Goal: Task Accomplishment & Management: Complete application form

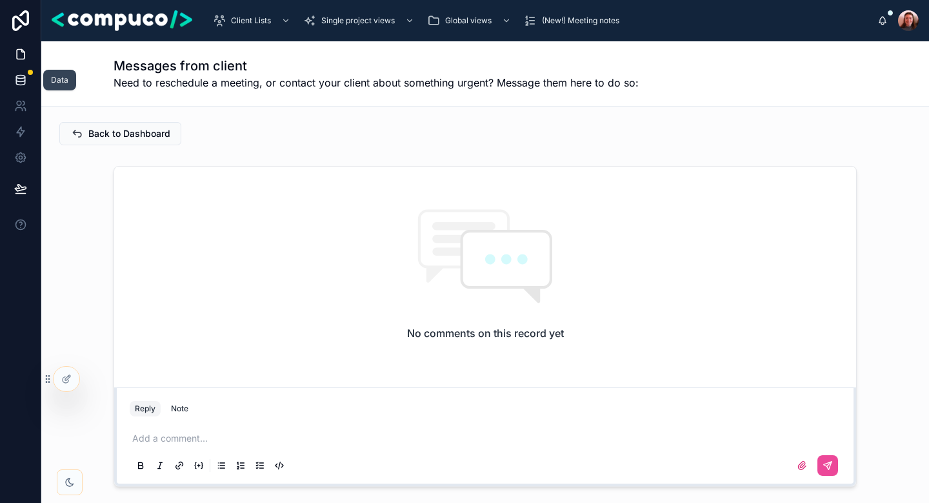
click at [16, 86] on icon at bounding box center [20, 80] width 13 height 13
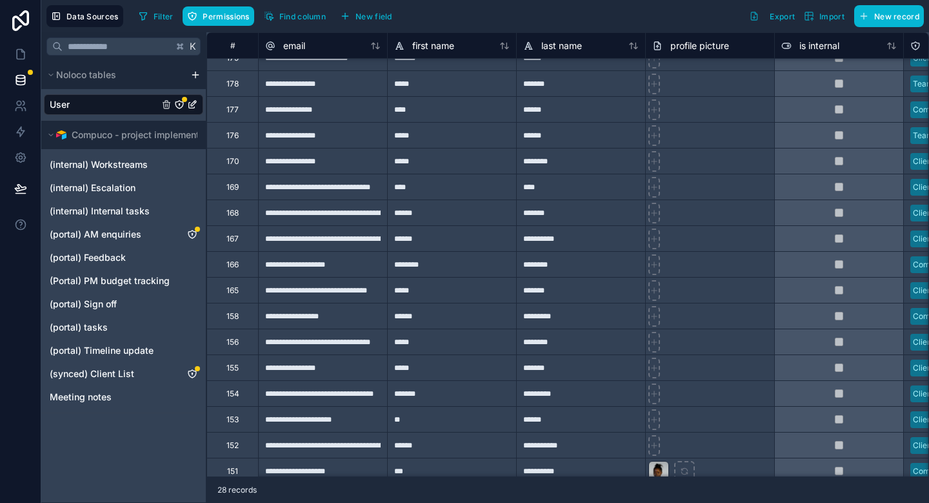
scroll to position [42, 0]
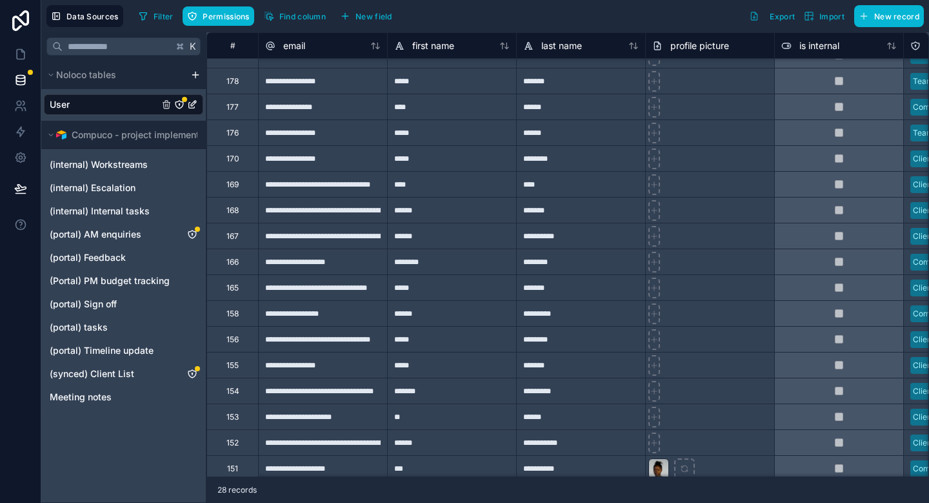
click at [223, 157] on div "170" at bounding box center [233, 158] width 52 height 26
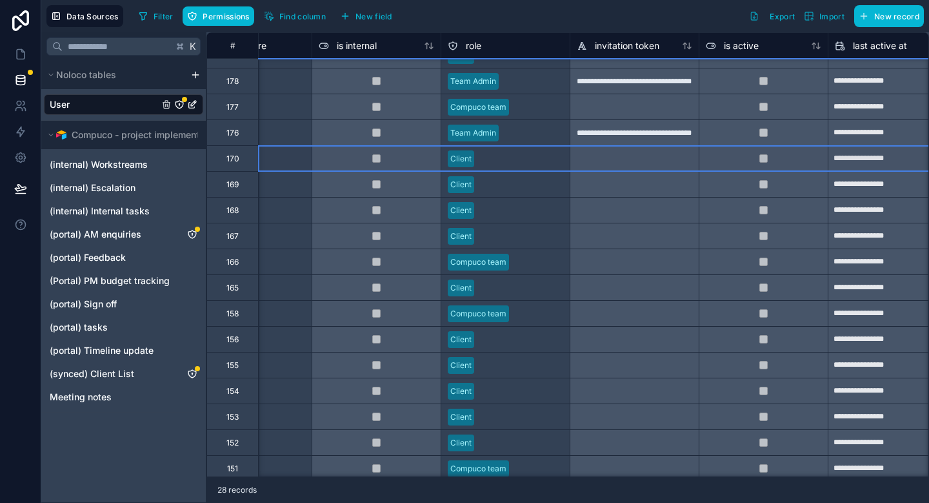
scroll to position [42, 640]
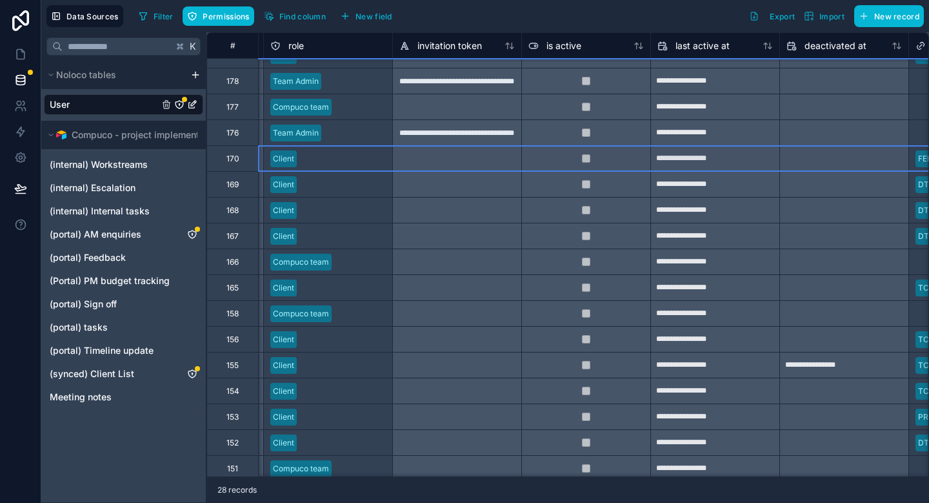
click at [379, 170] on div "Client" at bounding box center [328, 158] width 128 height 25
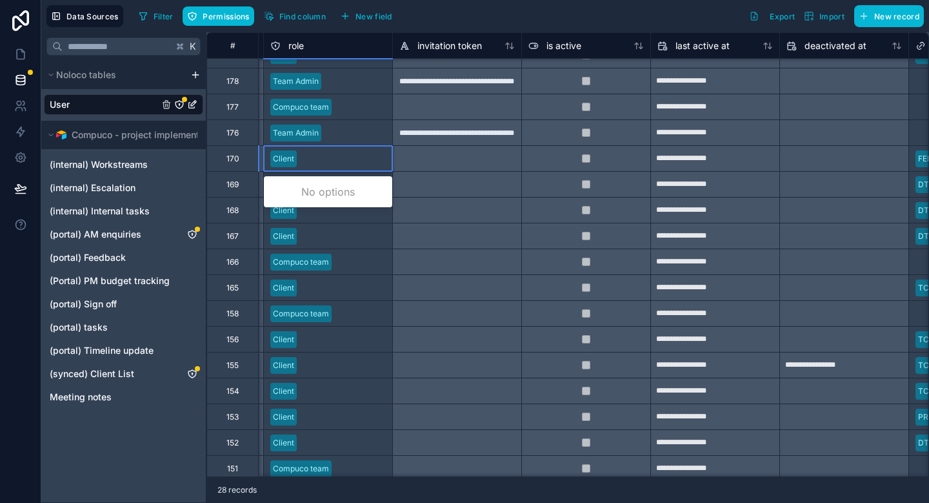
click at [355, 163] on div at bounding box center [344, 158] width 84 height 13
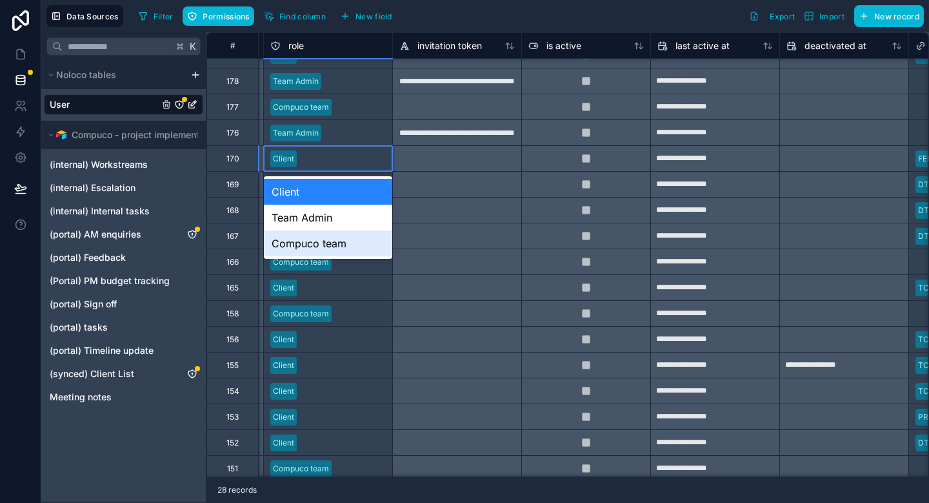
click at [343, 242] on div "Compuco team" at bounding box center [328, 243] width 128 height 26
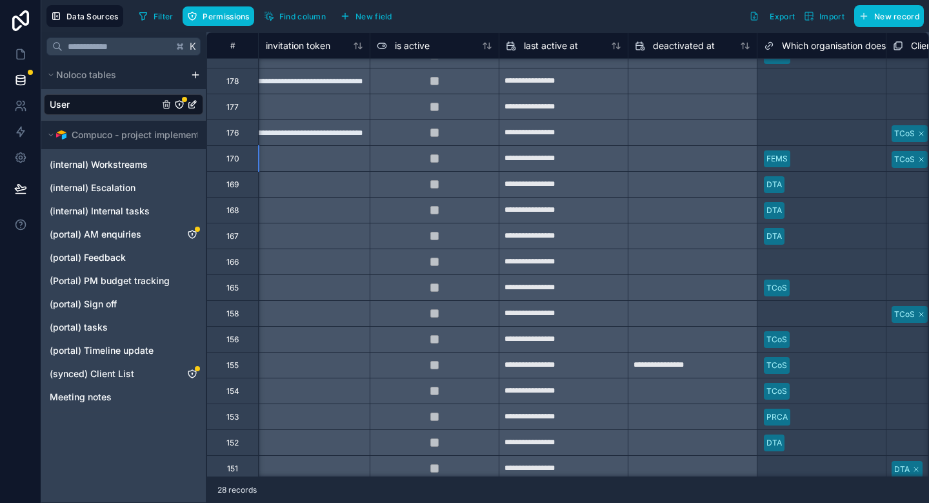
scroll to position [42, 914]
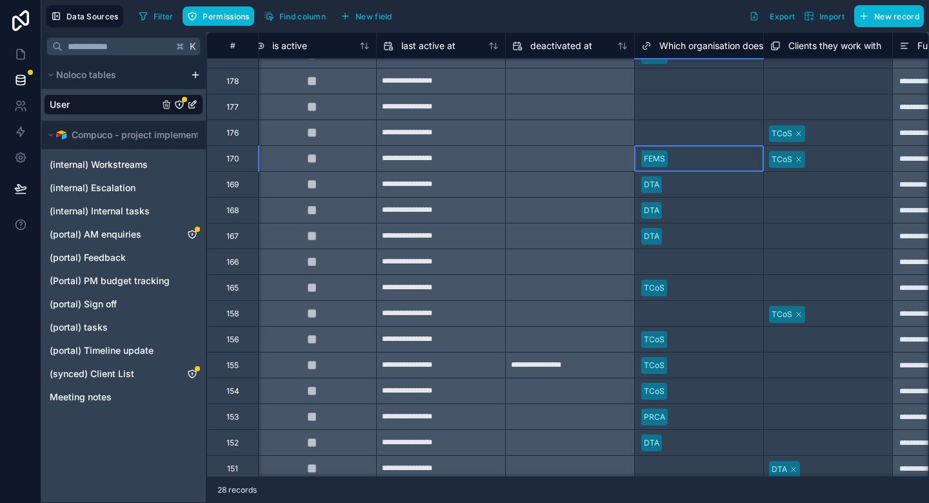
click at [677, 158] on div at bounding box center [715, 158] width 84 height 13
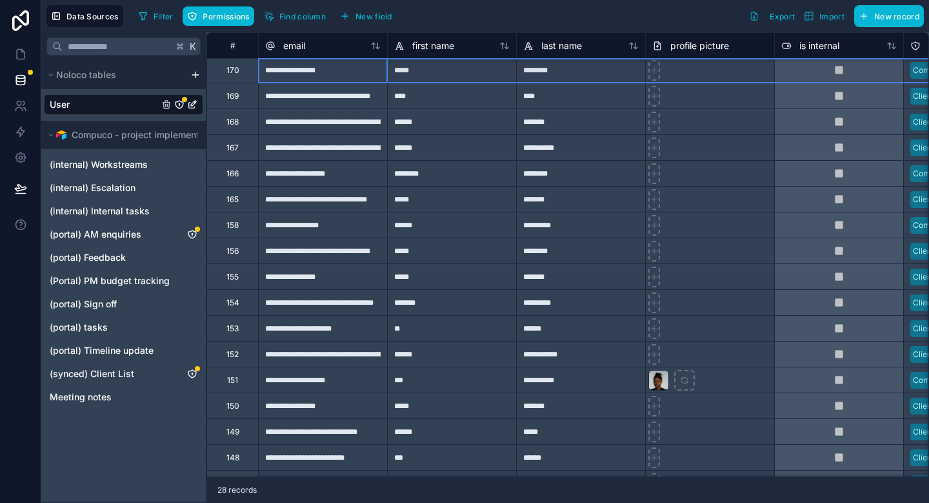
scroll to position [305, 0]
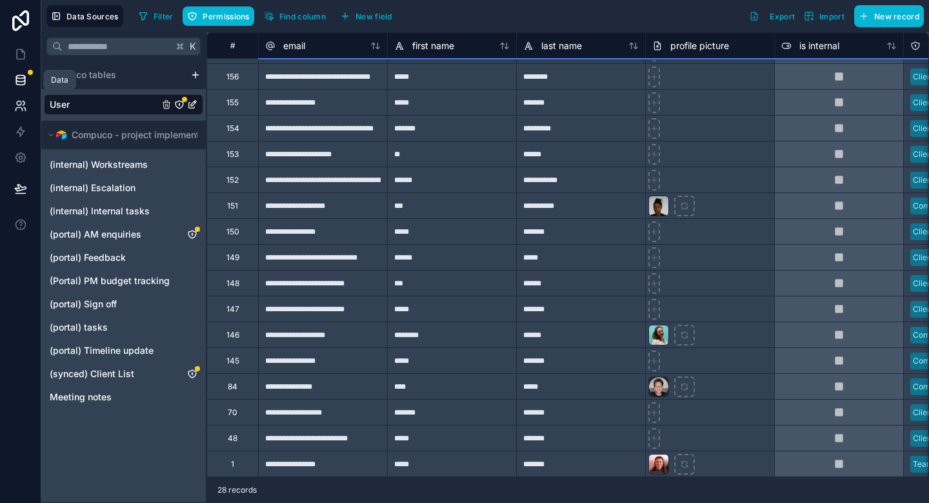
click at [15, 104] on icon at bounding box center [20, 105] width 13 height 13
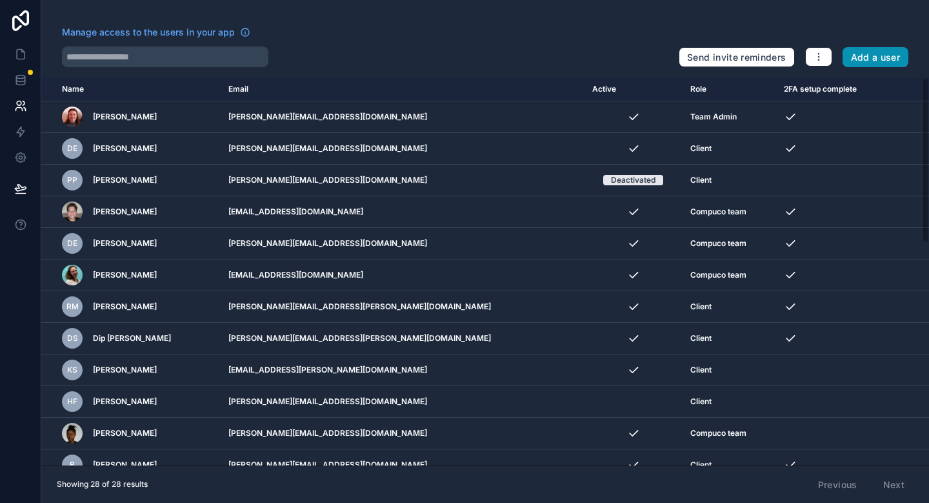
click at [890, 62] on button "Add a user" at bounding box center [876, 57] width 66 height 21
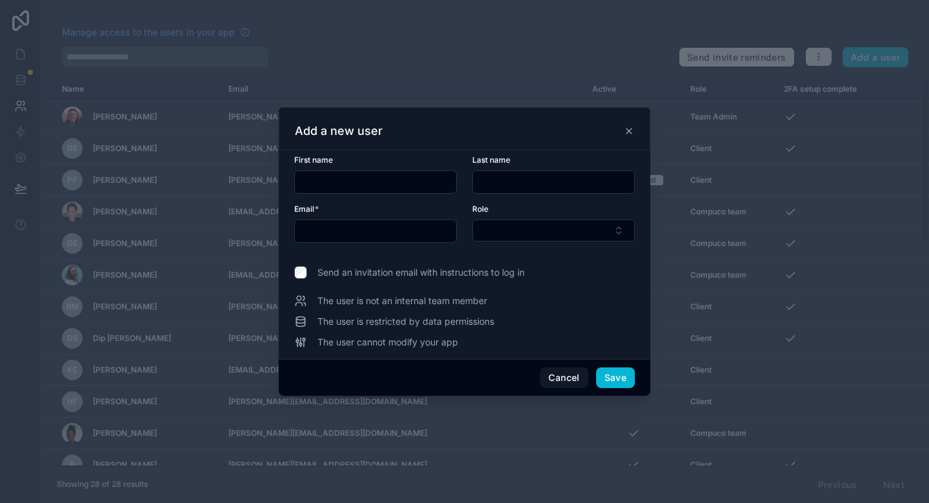
click at [341, 176] on input "text" at bounding box center [375, 182] width 161 height 18
type input "*******"
type input "******"
click at [387, 228] on input "text" at bounding box center [375, 231] width 161 height 18
paste input "**********"
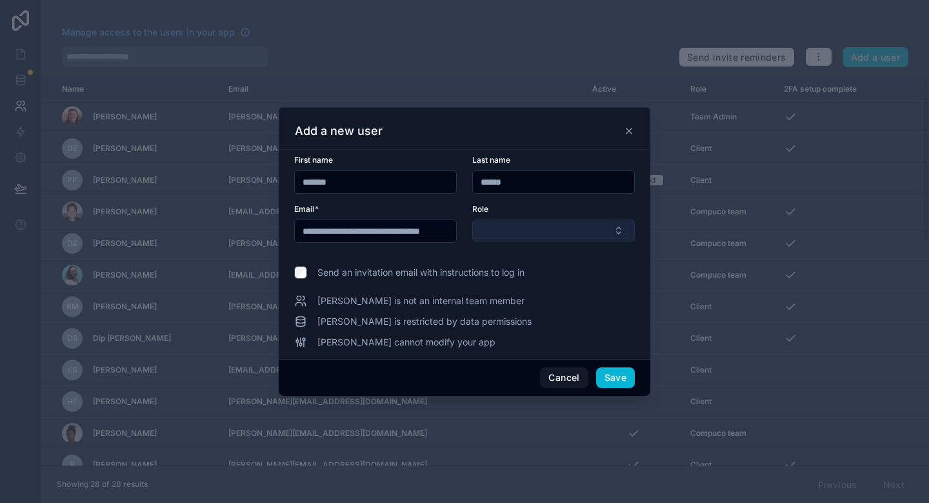
type input "**********"
click at [530, 229] on button "Select Button" at bounding box center [553, 230] width 163 height 22
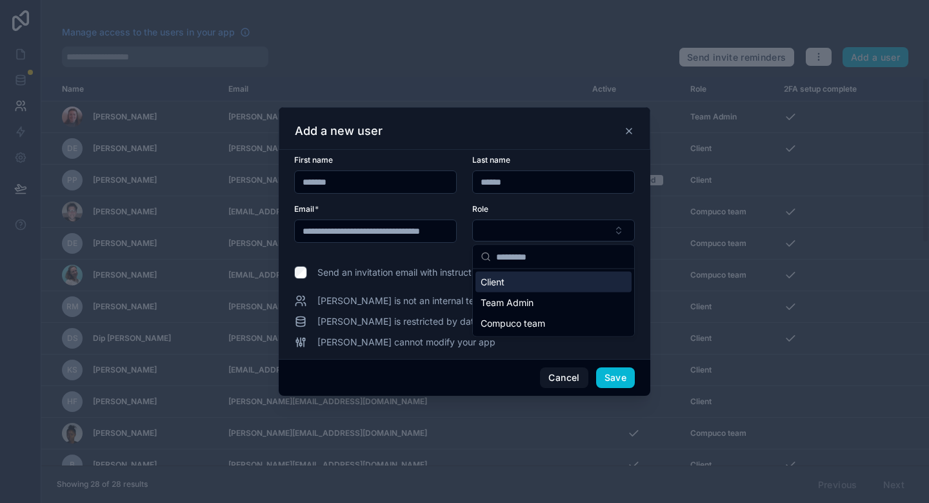
click at [534, 281] on div "Client" at bounding box center [554, 282] width 156 height 21
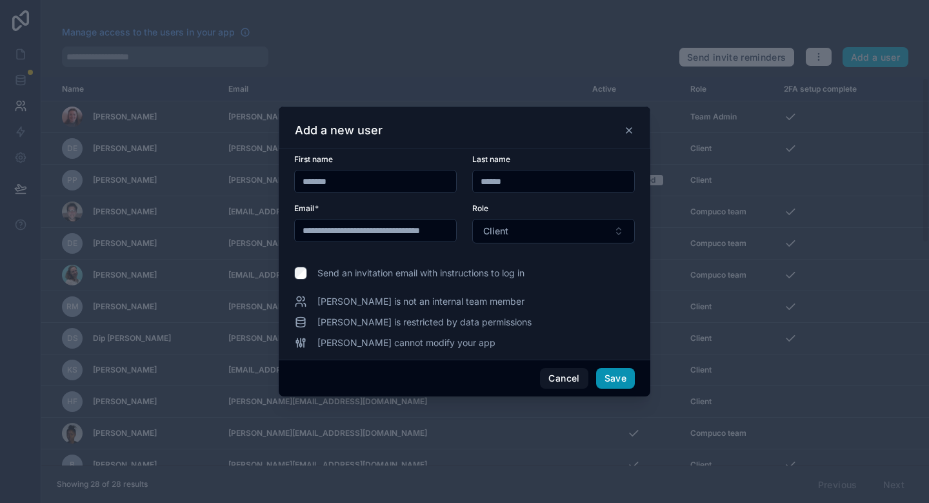
click at [620, 377] on button "Save" at bounding box center [615, 378] width 39 height 21
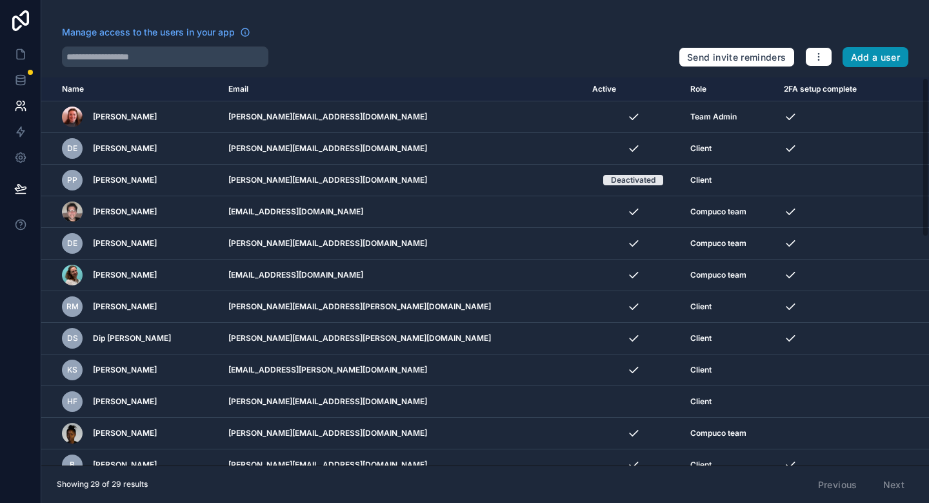
click at [883, 57] on button "Add a user" at bounding box center [876, 57] width 66 height 21
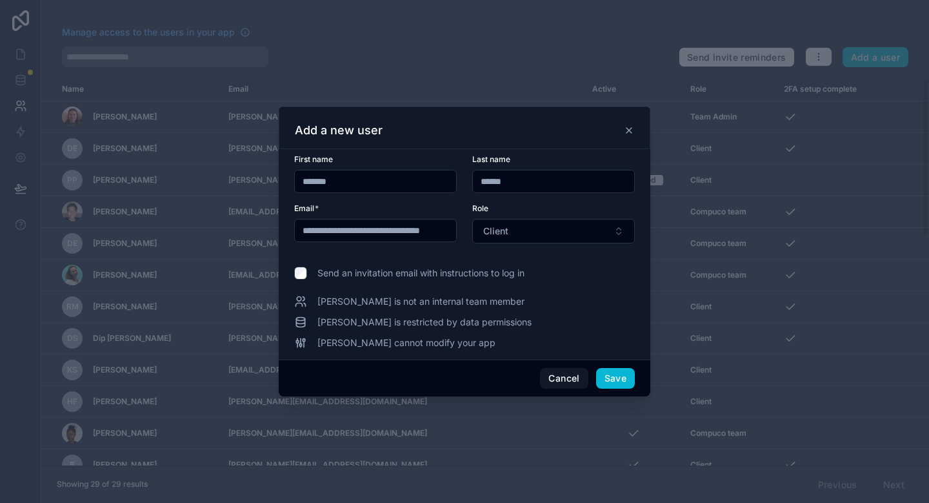
click at [632, 130] on icon at bounding box center [629, 130] width 10 height 10
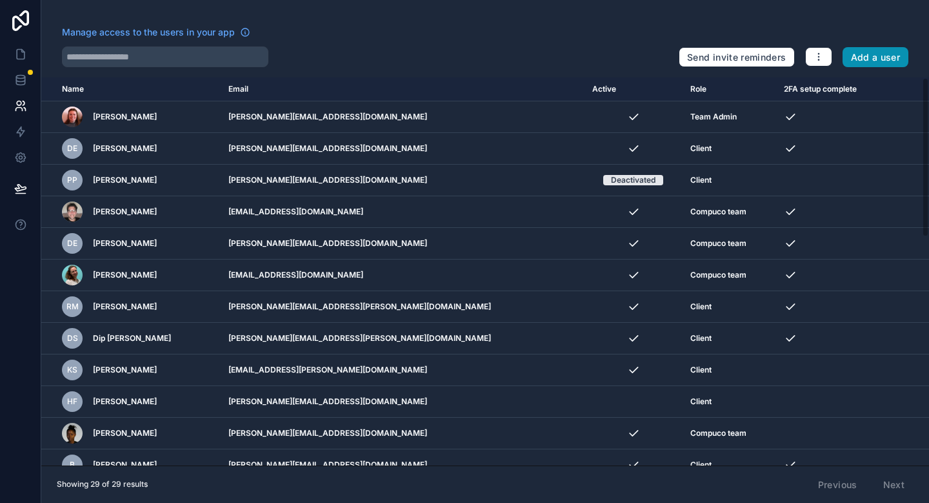
click at [874, 54] on button "Add a user" at bounding box center [876, 57] width 66 height 21
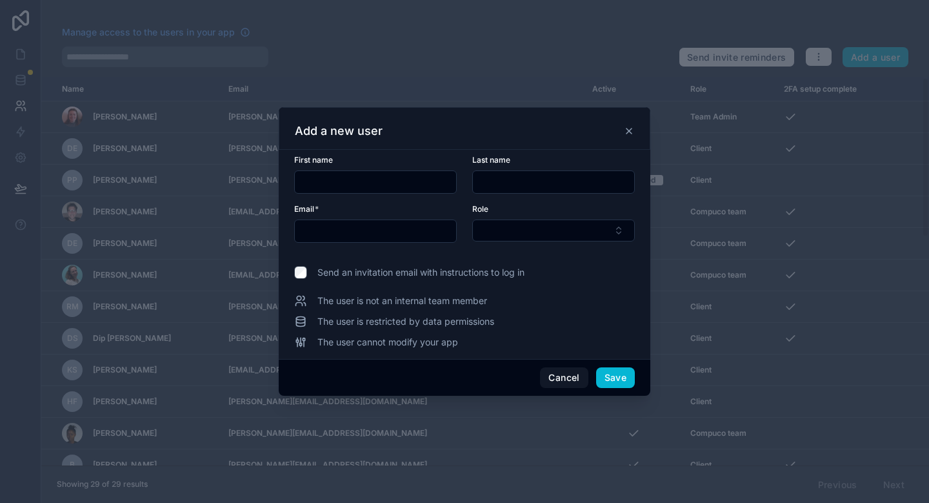
click at [348, 175] on input "text" at bounding box center [375, 182] width 161 height 18
click at [350, 236] on input "text" at bounding box center [375, 231] width 161 height 18
paste input "**********"
type input "**********"
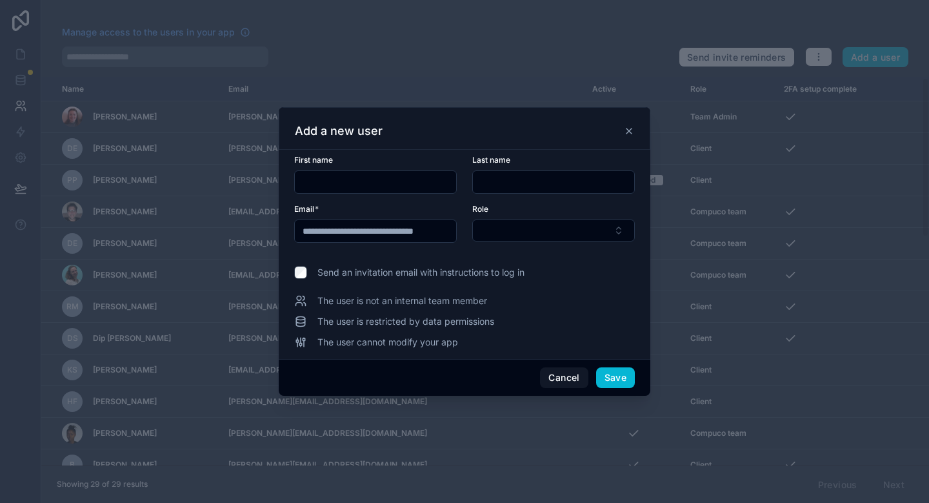
click at [320, 189] on input "text" at bounding box center [375, 182] width 161 height 18
type input "****"
type input "*******"
click at [500, 241] on button "Select Button" at bounding box center [553, 230] width 163 height 22
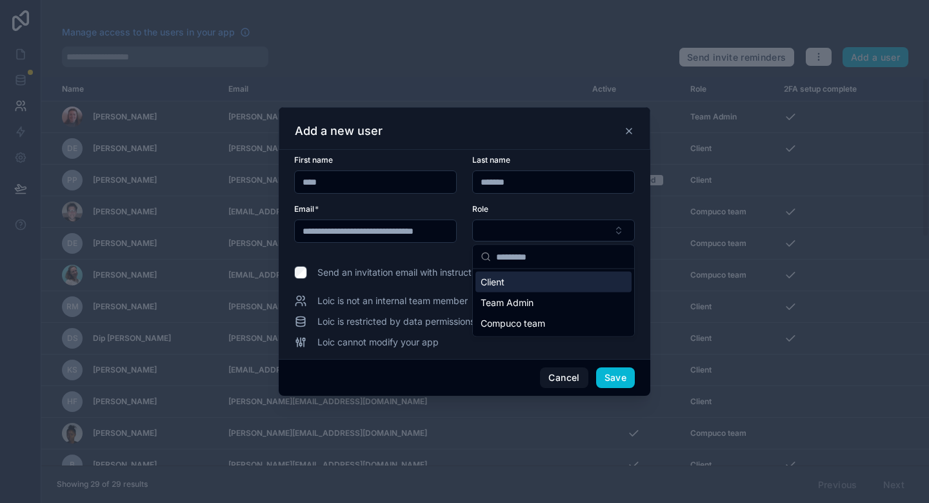
click at [534, 286] on div "Client" at bounding box center [554, 282] width 156 height 21
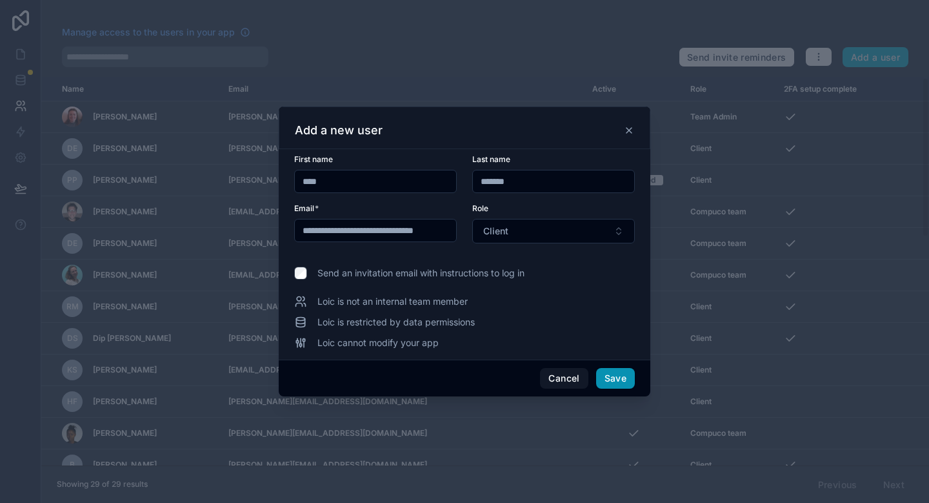
click at [621, 373] on button "Save" at bounding box center [615, 378] width 39 height 21
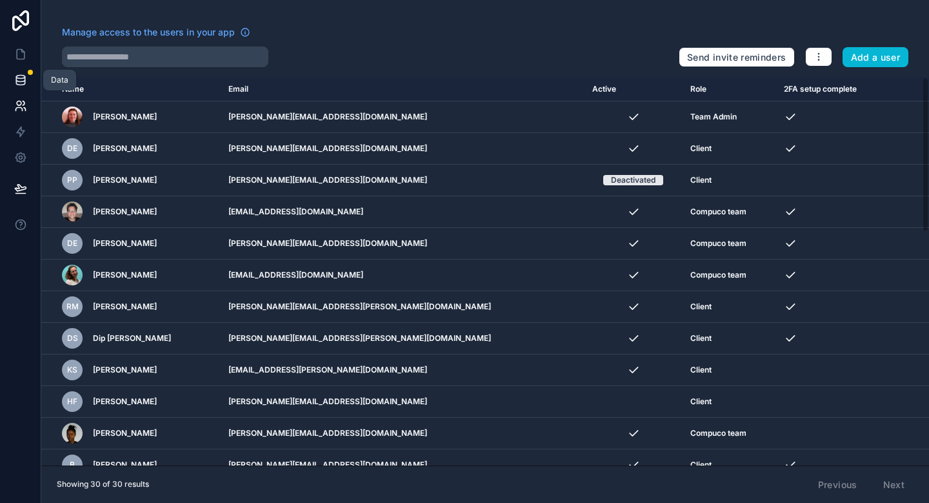
click at [11, 84] on link at bounding box center [20, 80] width 41 height 26
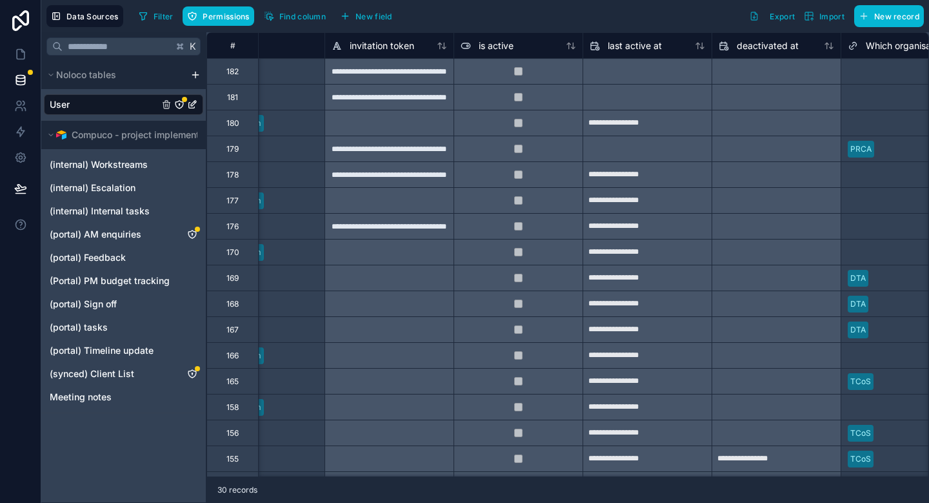
scroll to position [0, 958]
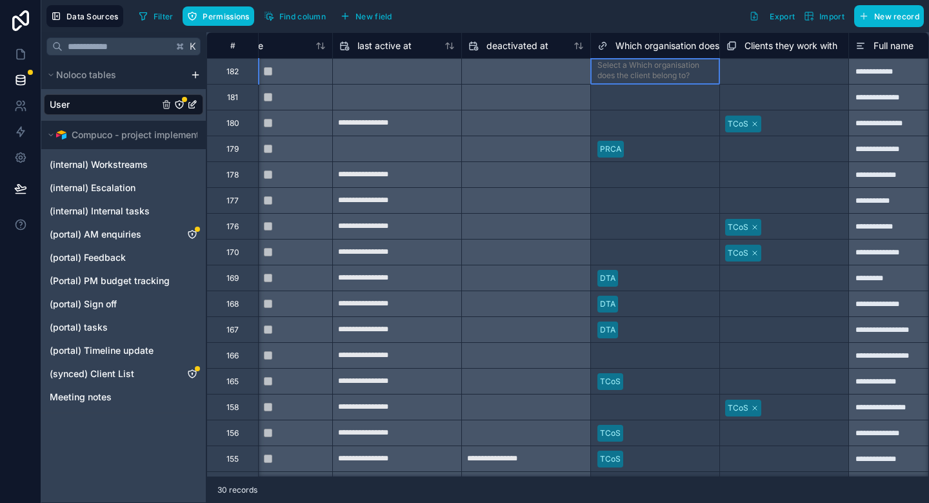
click at [654, 70] on div "Select a Which organisation does the client belong to?" at bounding box center [656, 70] width 116 height 21
click at [638, 68] on div "Select a Which organisation does the client belong to?" at bounding box center [656, 70] width 116 height 21
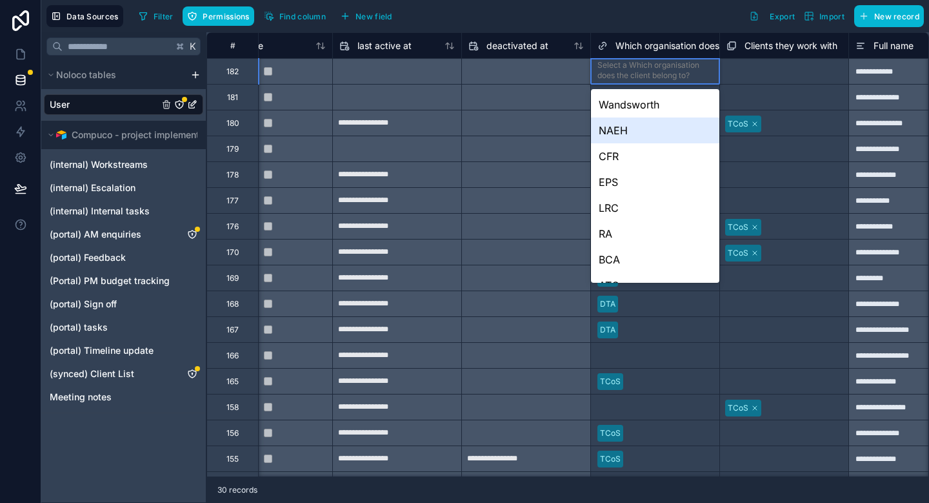
type input "**"
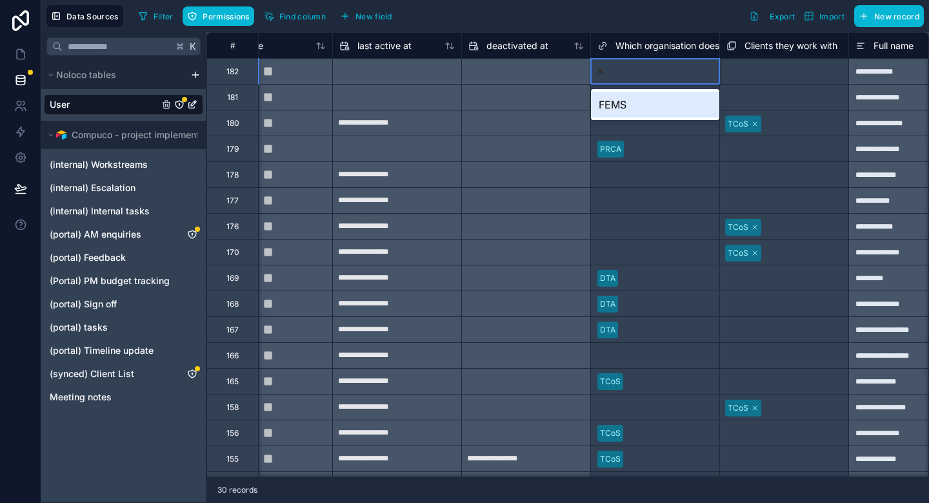
click at [629, 107] on div "FEMS" at bounding box center [655, 105] width 128 height 26
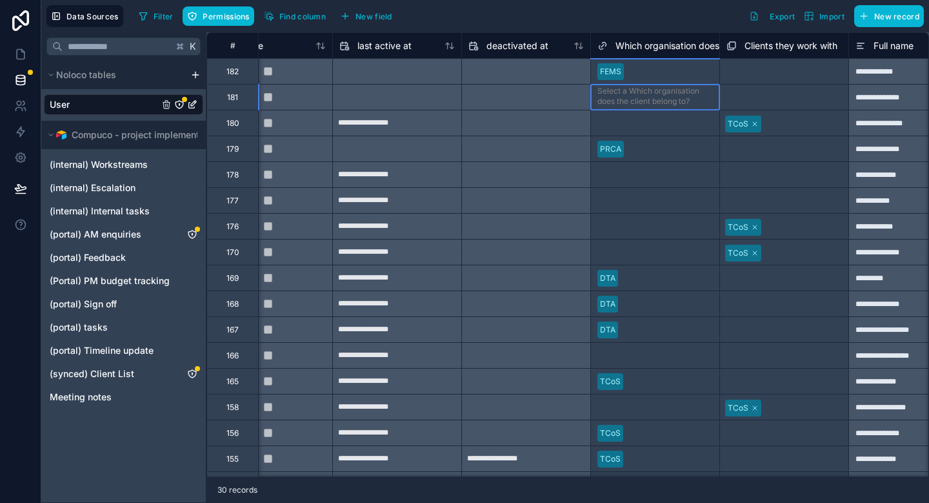
click at [612, 102] on div "Select a Which organisation does the client belong to?" at bounding box center [656, 96] width 116 height 21
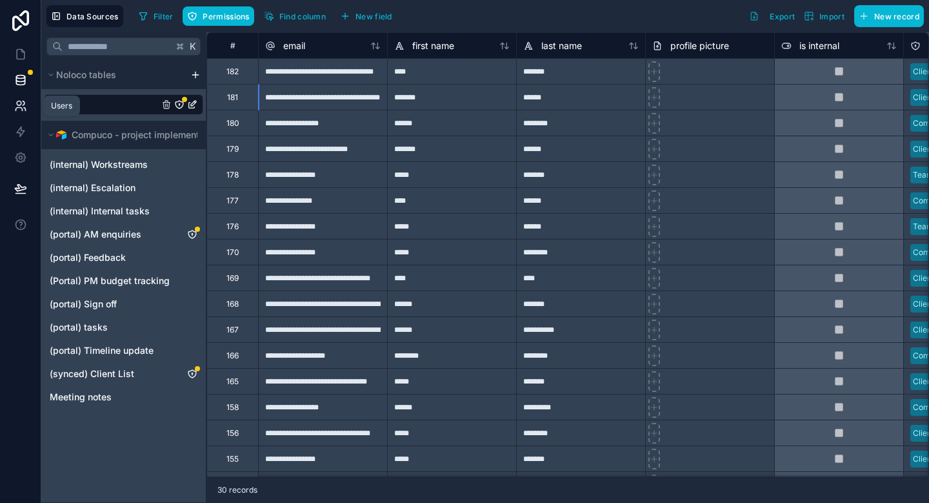
click at [23, 105] on icon at bounding box center [24, 103] width 2 height 4
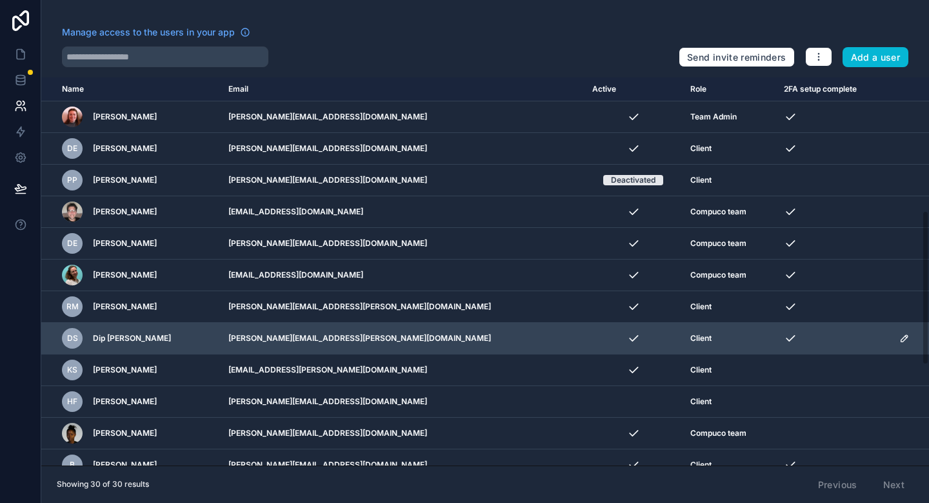
scroll to position [584, 0]
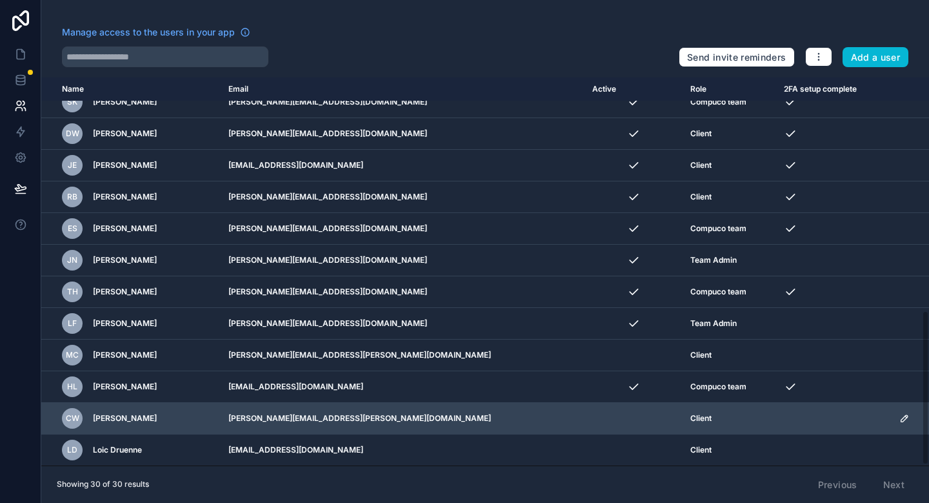
click at [902, 415] on icon "scrollable content" at bounding box center [905, 418] width 6 height 6
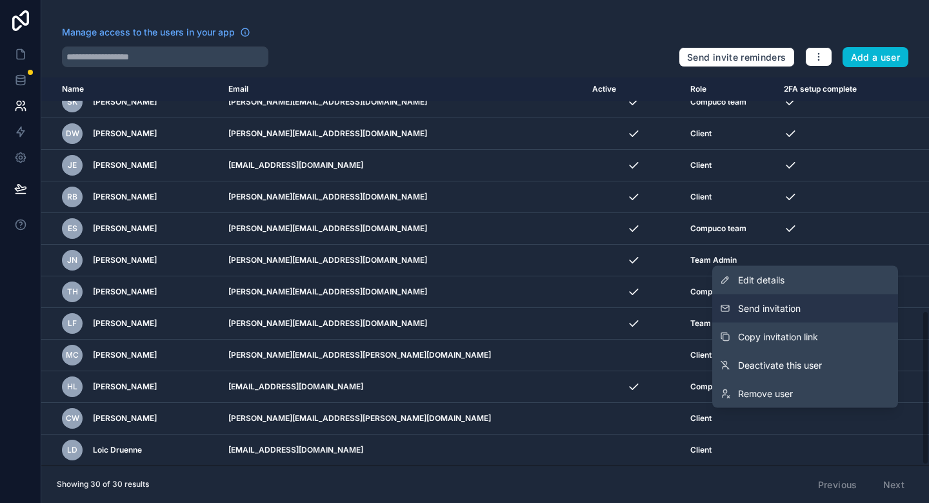
click at [832, 317] on button "Send invitation" at bounding box center [805, 308] width 186 height 28
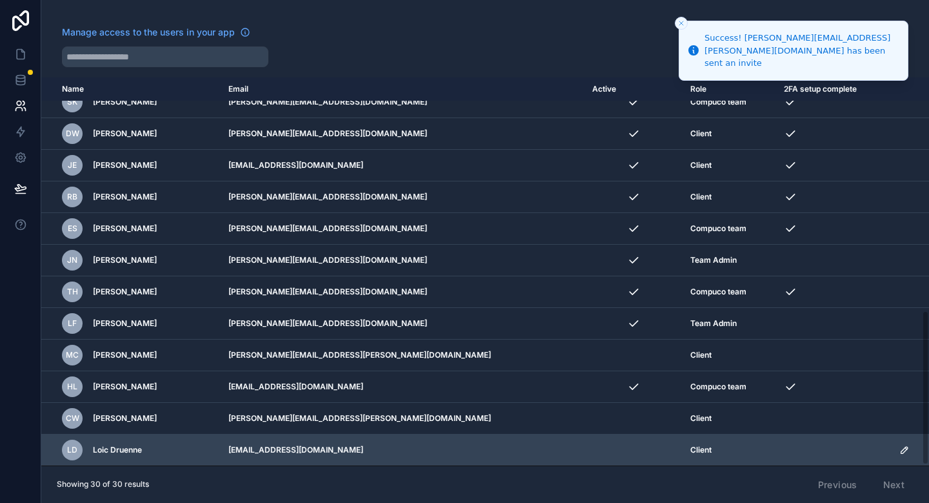
click at [902, 450] on icon "scrollable content" at bounding box center [905, 450] width 6 height 6
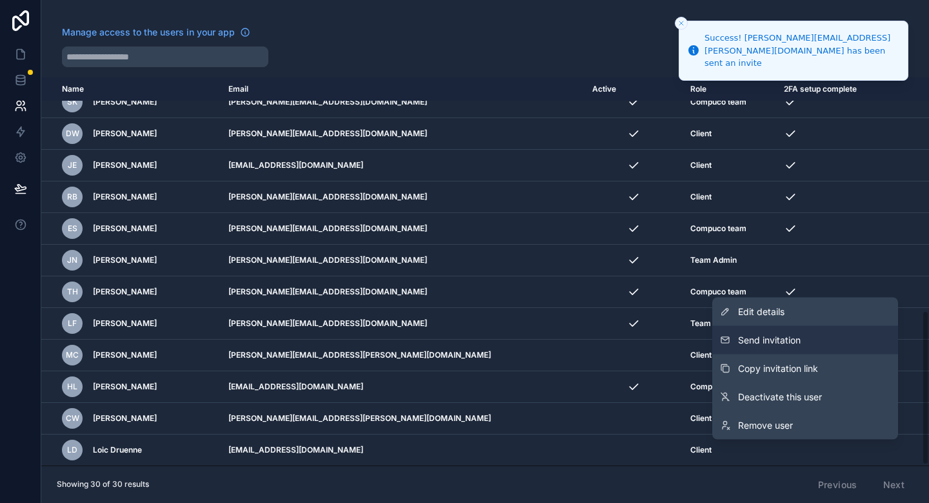
click at [825, 344] on button "Send invitation" at bounding box center [805, 340] width 186 height 28
